Goal: Check status: Check status

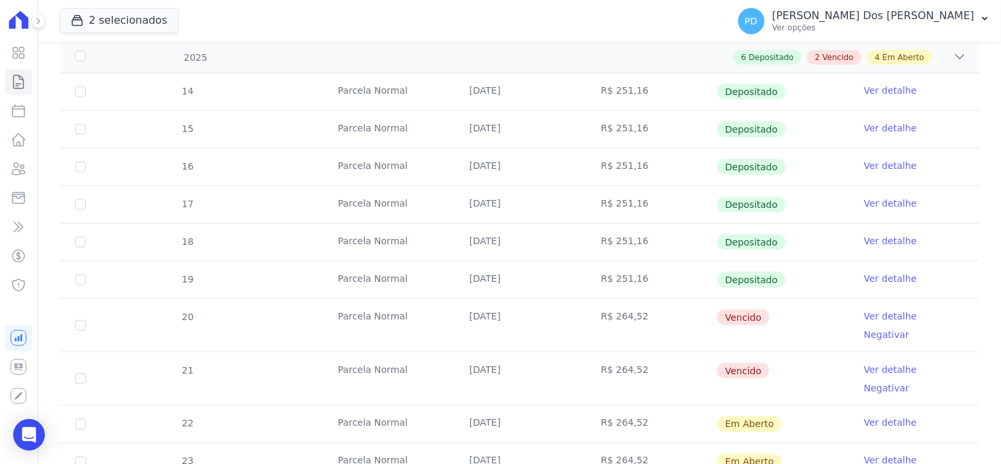
scroll to position [293, 0]
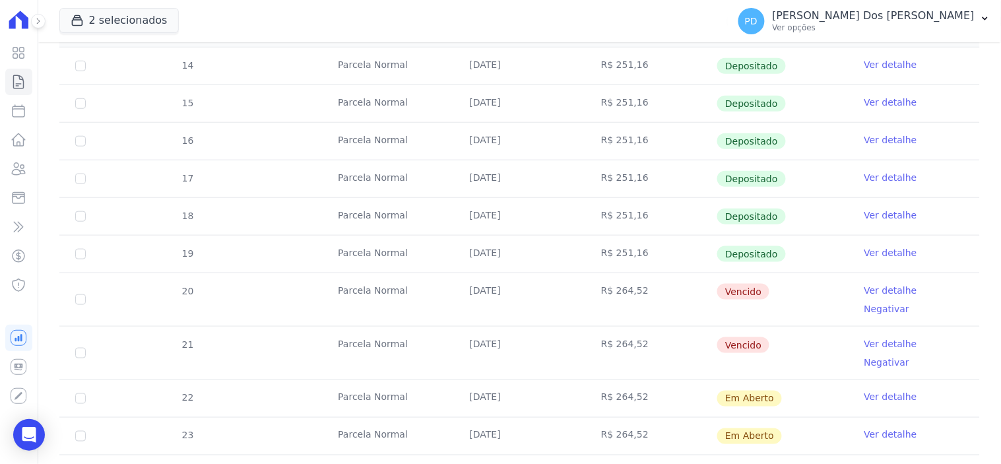
click at [873, 337] on link "Ver detalhe" at bounding box center [890, 343] width 53 height 13
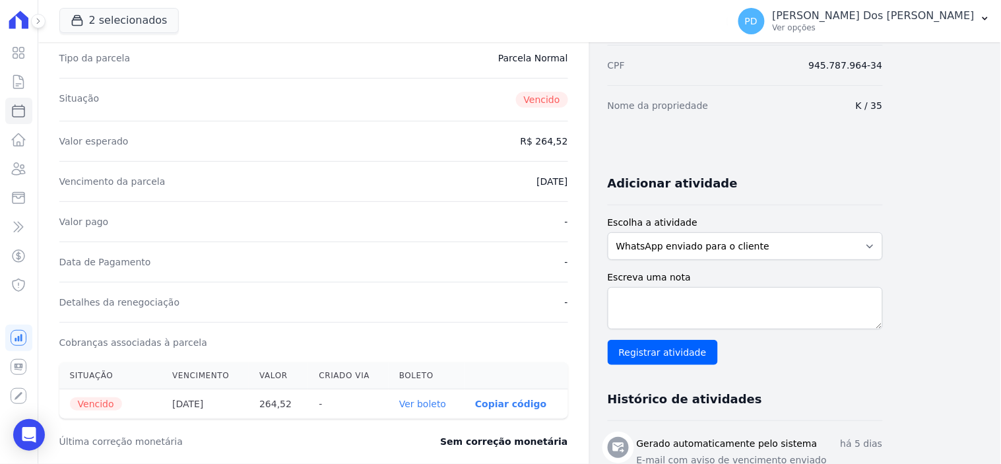
scroll to position [293, 0]
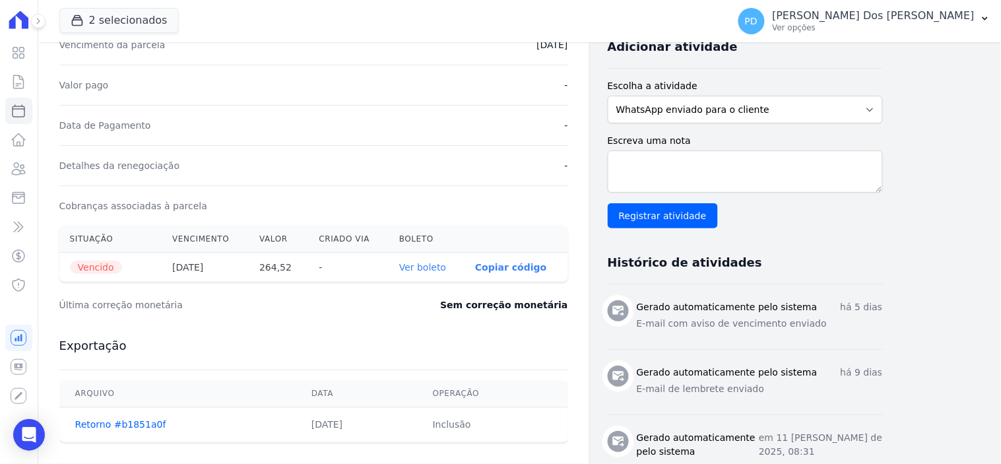
click at [422, 268] on link "Ver boleto" at bounding box center [422, 267] width 47 height 11
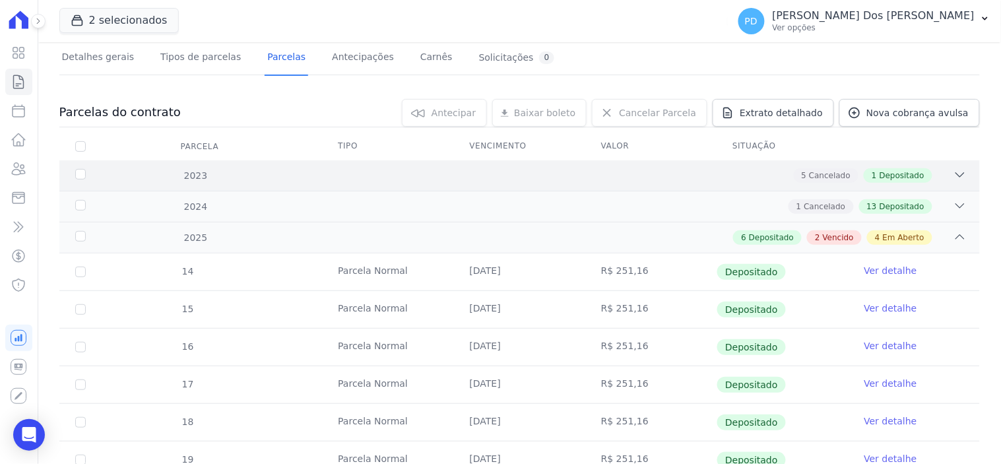
scroll to position [293, 0]
